Goal: Task Accomplishment & Management: Manage account settings

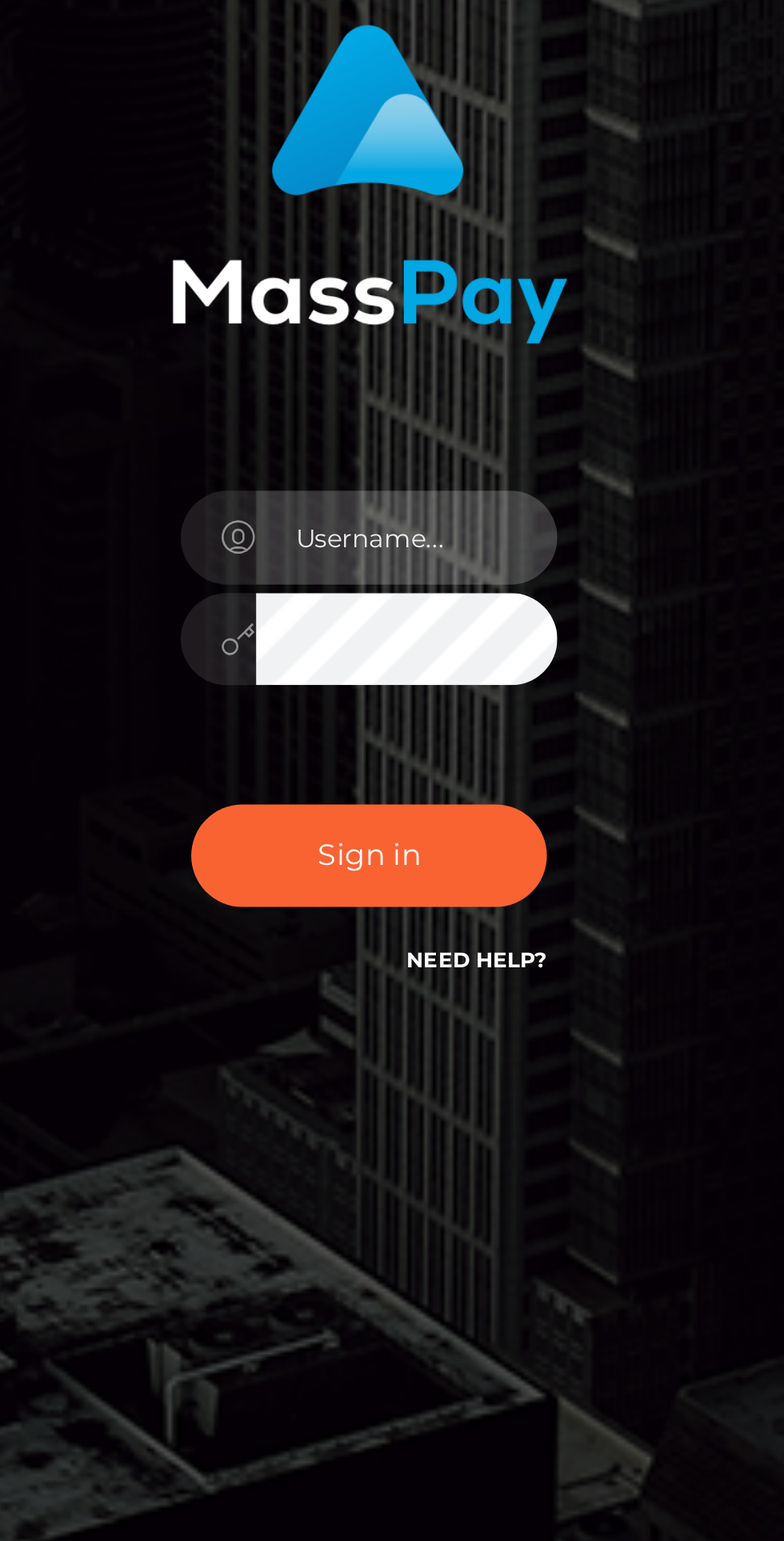
click at [376, 794] on input "text" at bounding box center [407, 776] width 116 height 36
type input "[EMAIL_ADDRESS][DOMAIN_NAME]"
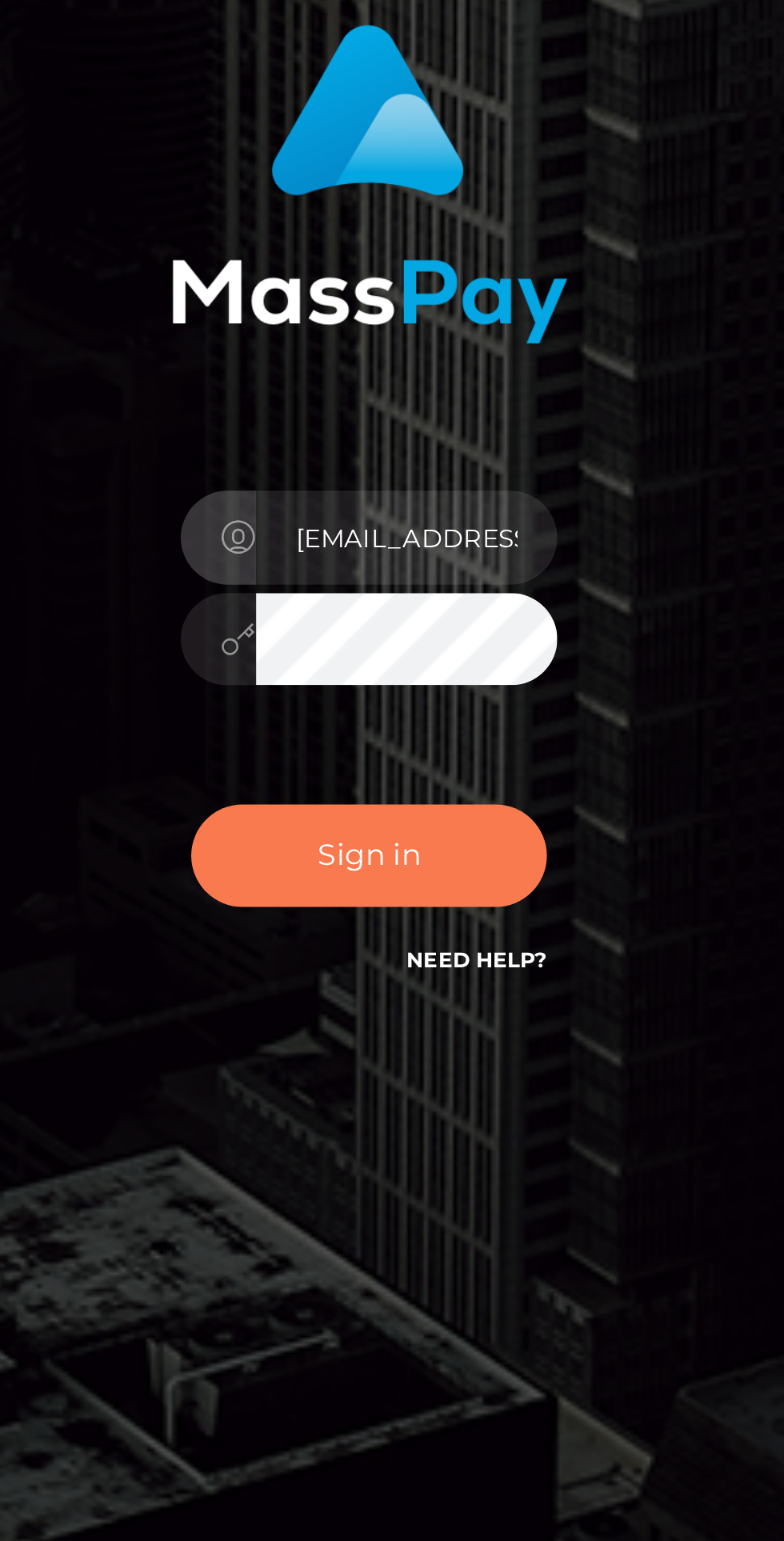
click at [442, 917] on button "Sign in" at bounding box center [392, 898] width 136 height 40
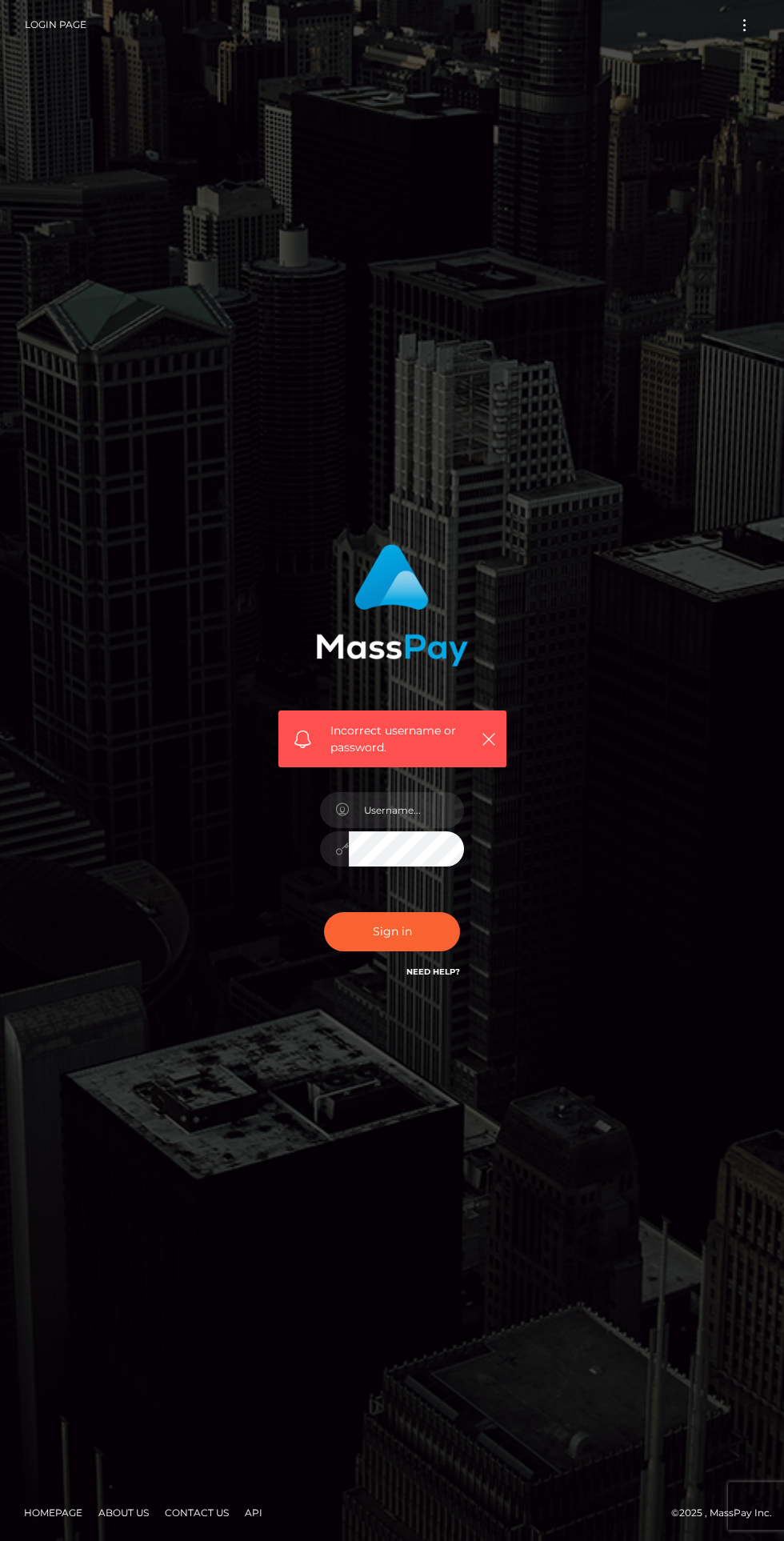
scroll to position [3, 0]
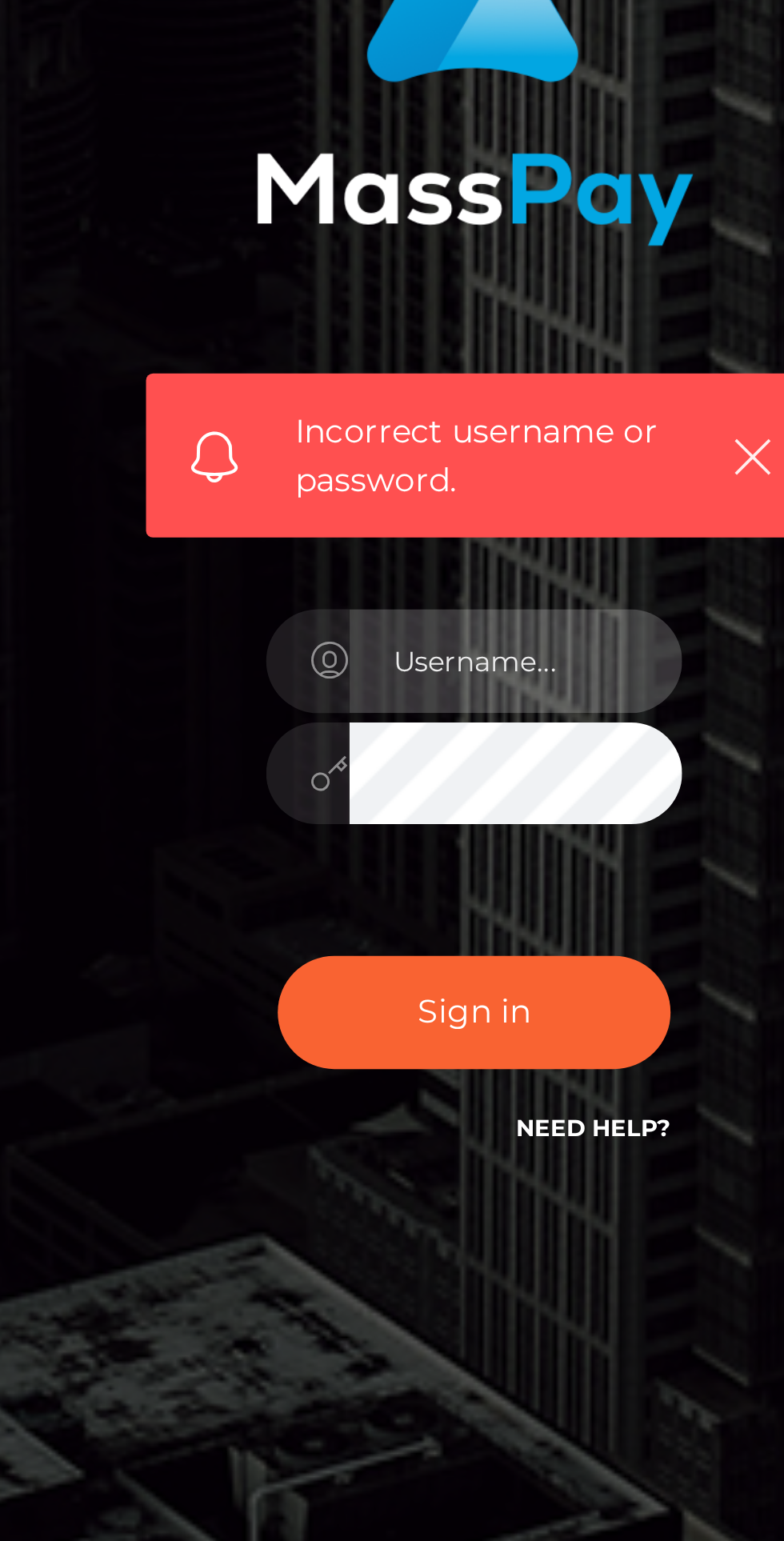
click at [373, 828] on input "text" at bounding box center [407, 811] width 116 height 36
type input "[EMAIL_ADDRESS][DOMAIN_NAME]"
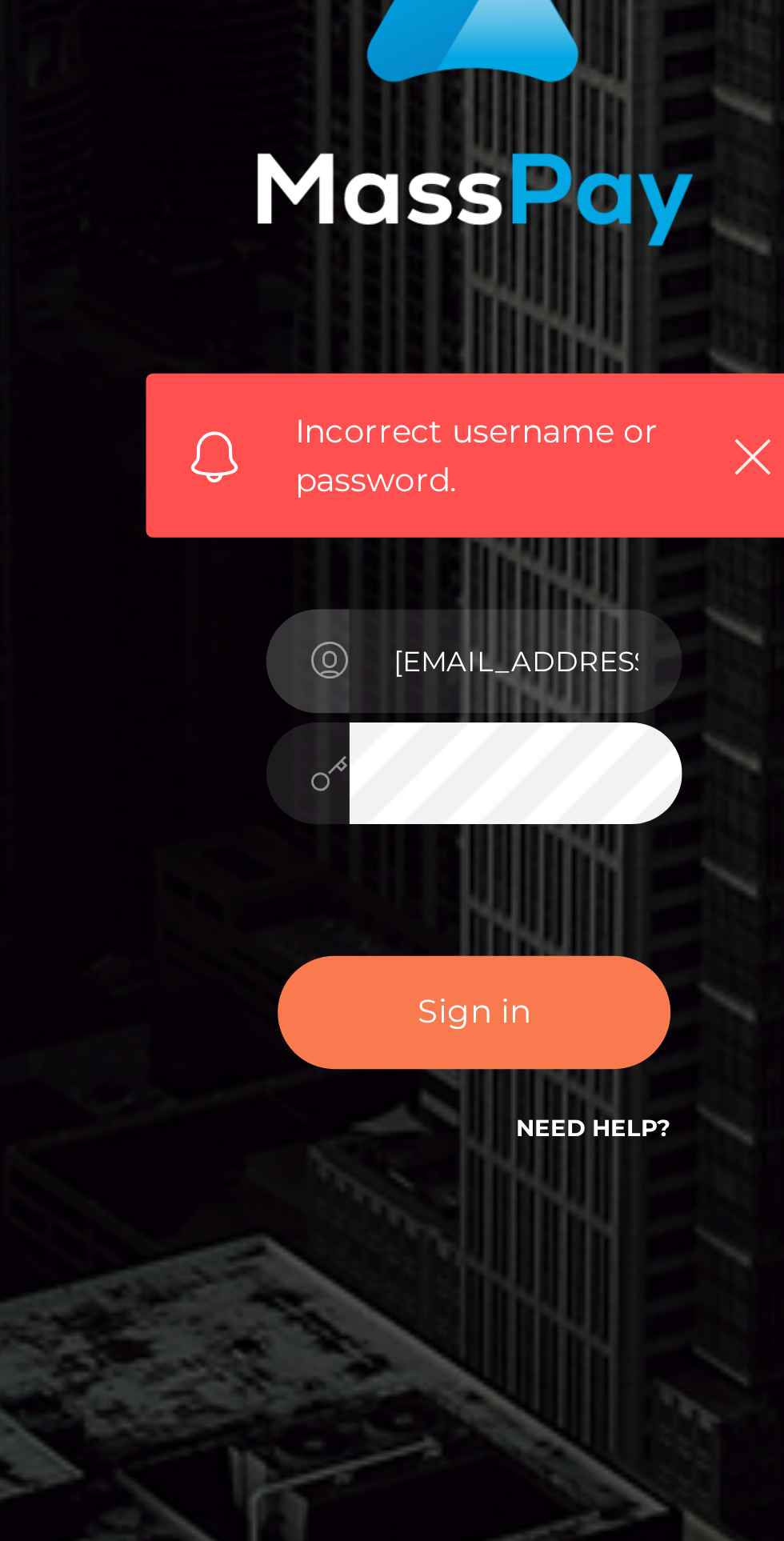
click at [401, 952] on button "Sign in" at bounding box center [392, 932] width 136 height 40
